Goal: Information Seeking & Learning: Understand process/instructions

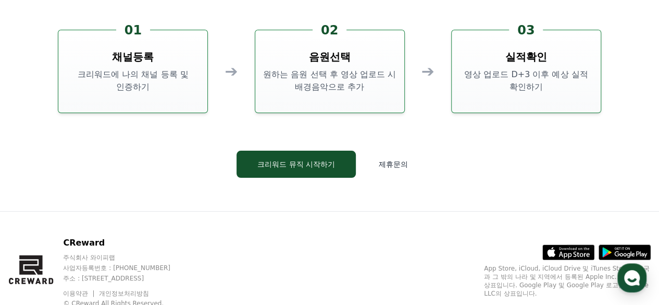
scroll to position [2772, 0]
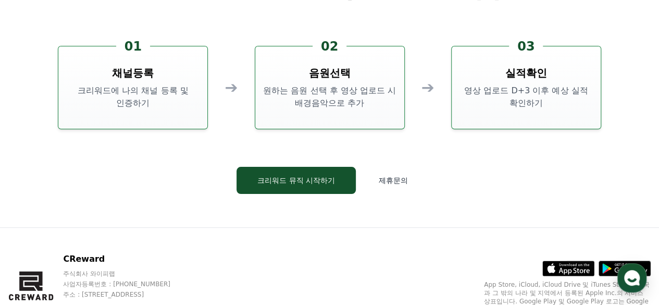
click at [316, 198] on div "CReward 크리워드 뮤직 이용 방법 01 채널등록 크리워드에 나의 채널 등록 및 인증하기 ➔ 02 음원선택 원하는 음원 선택 후 영상 업로…" at bounding box center [329, 69] width 625 height 315
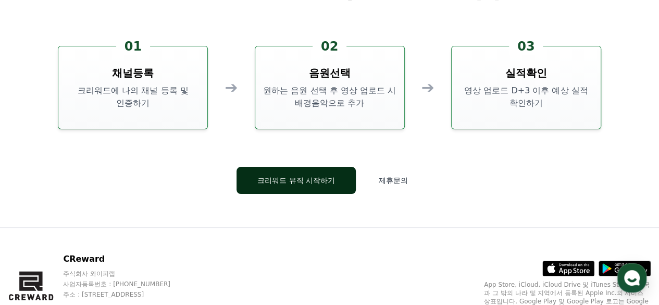
click at [321, 182] on button "크리워드 뮤직 시작하기" at bounding box center [296, 180] width 119 height 27
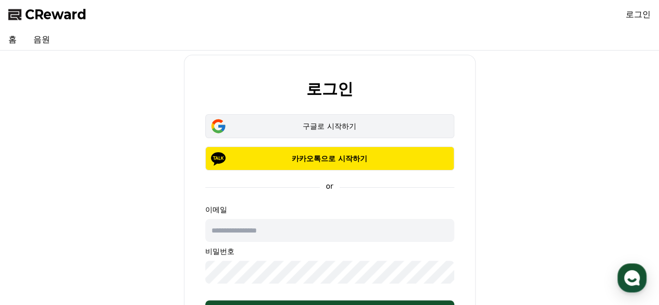
click at [359, 122] on div "구글로 시작하기" at bounding box center [329, 126] width 219 height 10
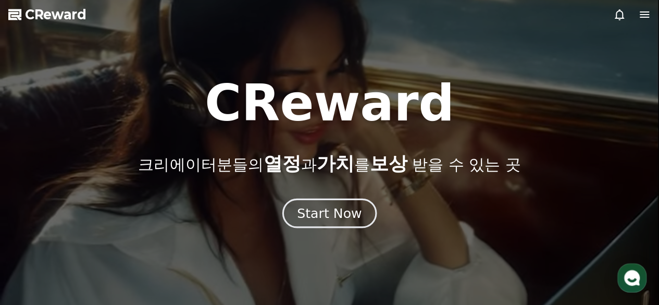
click at [353, 219] on div "Start Now" at bounding box center [329, 213] width 65 height 18
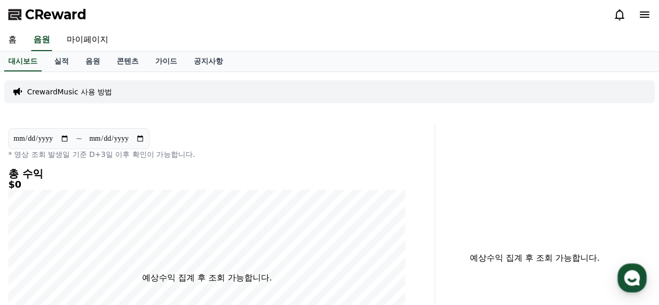
click at [62, 88] on p "CrewardMusic 사용 방법" at bounding box center [69, 92] width 85 height 10
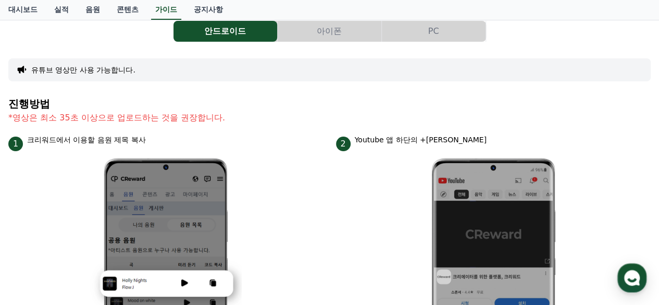
scroll to position [52, 0]
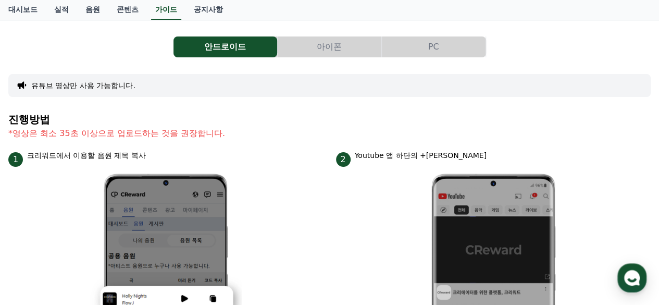
click at [417, 44] on button "PC" at bounding box center [434, 46] width 104 height 21
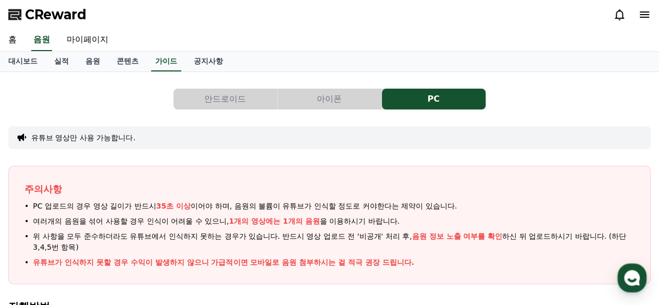
click at [329, 97] on button "아이폰" at bounding box center [330, 99] width 104 height 21
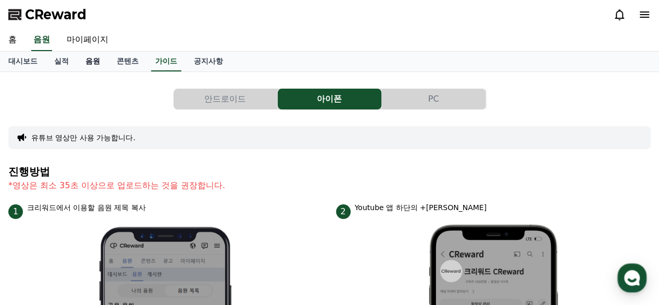
click at [94, 58] on link "음원" at bounding box center [92, 62] width 31 height 20
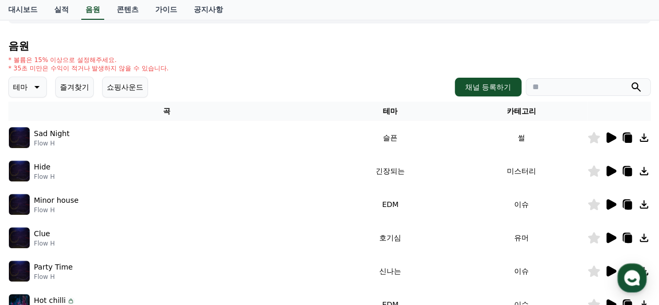
scroll to position [88, 0]
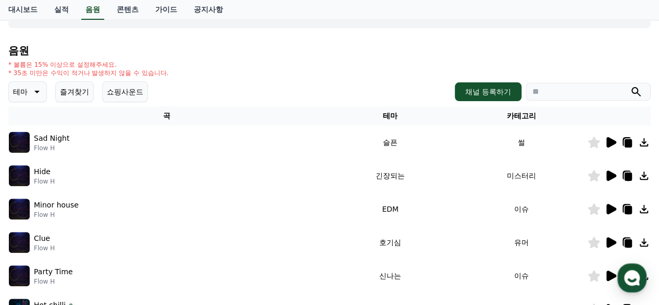
drag, startPoint x: 26, startPoint y: 89, endPoint x: 18, endPoint y: 89, distance: 8.3
click at [24, 89] on p "테마" at bounding box center [20, 91] width 15 height 15
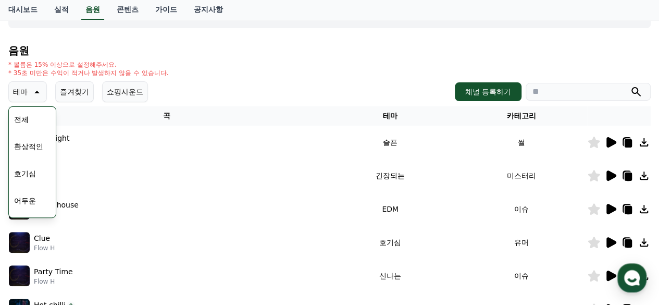
click at [40, 145] on button "환상적인" at bounding box center [29, 146] width 38 height 23
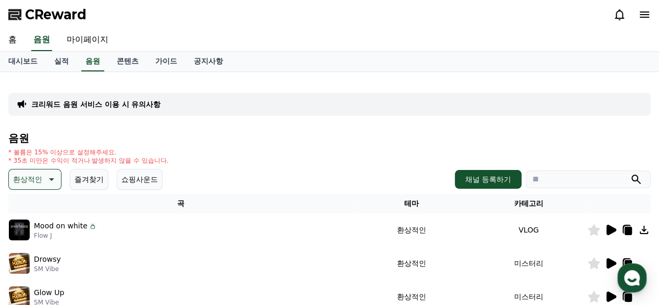
click at [135, 171] on button "쇼핑사운드" at bounding box center [140, 179] width 46 height 21
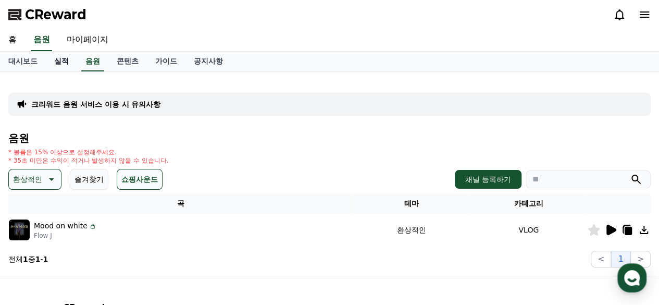
click at [59, 63] on link "실적" at bounding box center [61, 62] width 31 height 20
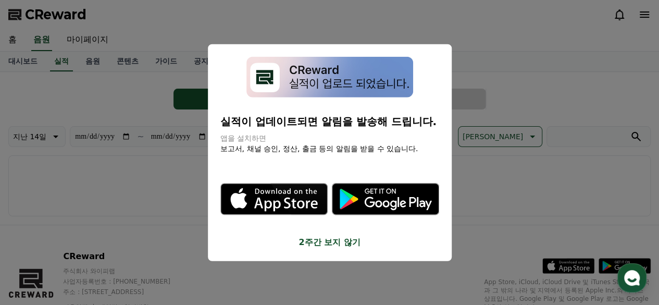
click at [335, 248] on button "2주간 보지 않기" at bounding box center [329, 242] width 219 height 13
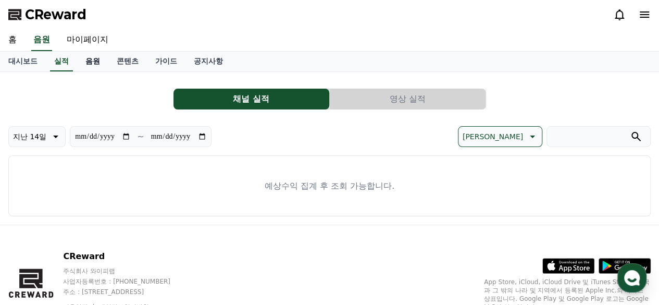
click at [85, 60] on link "음원" at bounding box center [92, 62] width 31 height 20
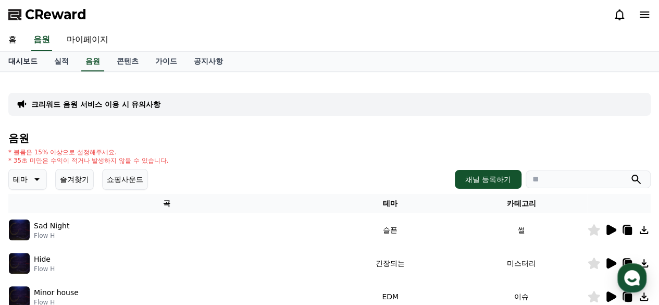
click at [33, 64] on link "대시보드" at bounding box center [23, 62] width 46 height 20
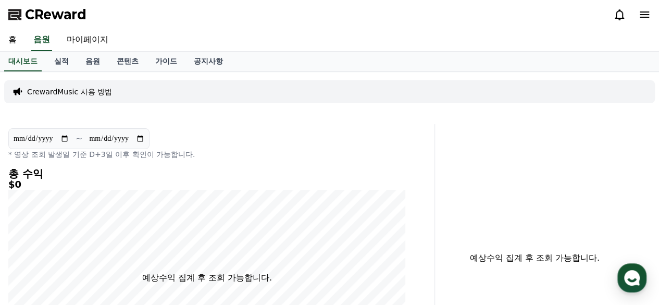
click at [107, 60] on link "음원" at bounding box center [92, 62] width 31 height 20
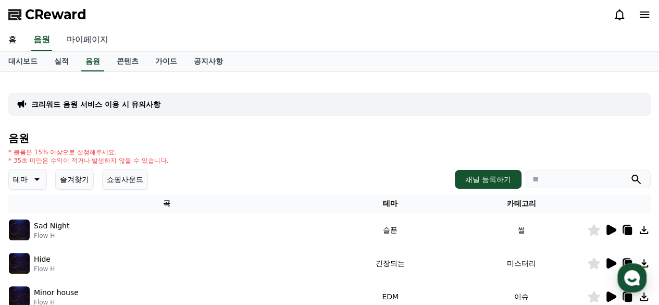
click at [83, 40] on link "마이페이지" at bounding box center [87, 40] width 58 height 22
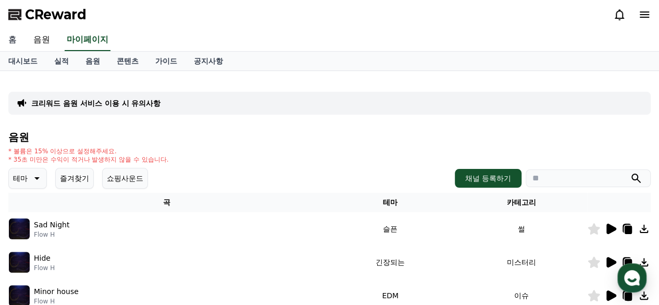
select select "**********"
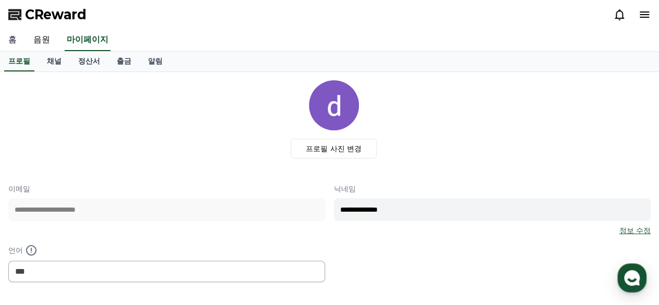
click at [6, 34] on link "홈" at bounding box center [12, 40] width 25 height 22
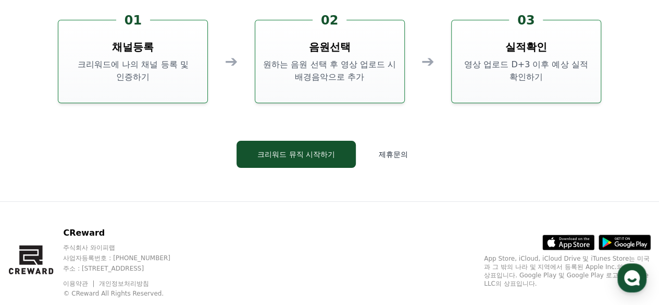
scroll to position [2824, 0]
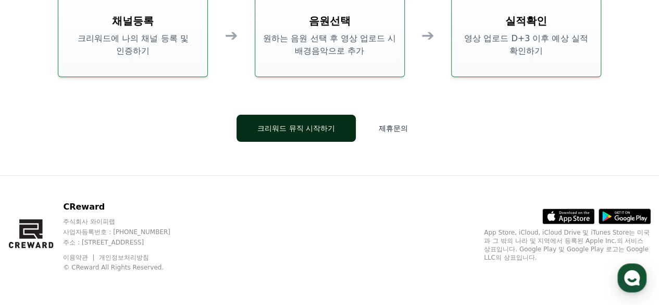
click at [300, 134] on button "크리워드 뮤직 시작하기" at bounding box center [296, 128] width 119 height 27
